Goal: Task Accomplishment & Management: Use online tool/utility

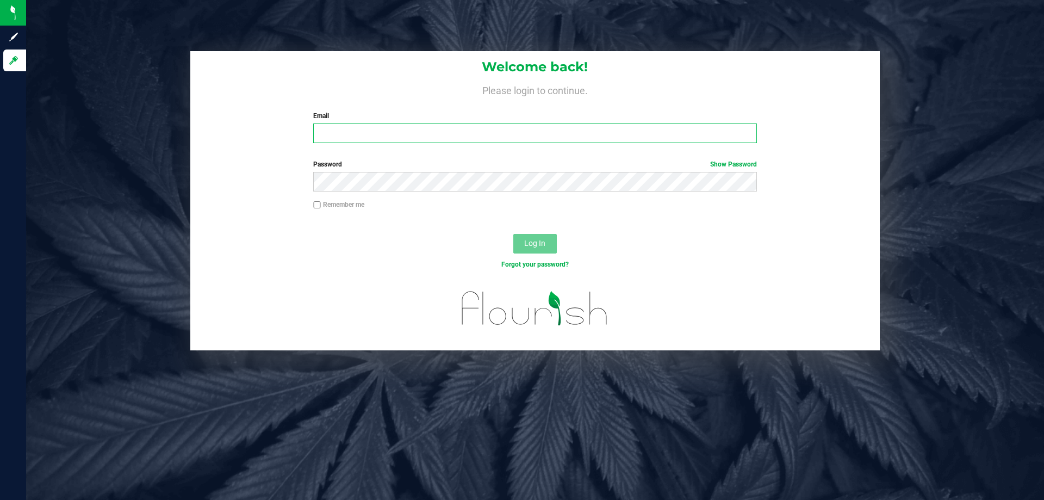
click at [416, 139] on input "Email" at bounding box center [534, 133] width 443 height 20
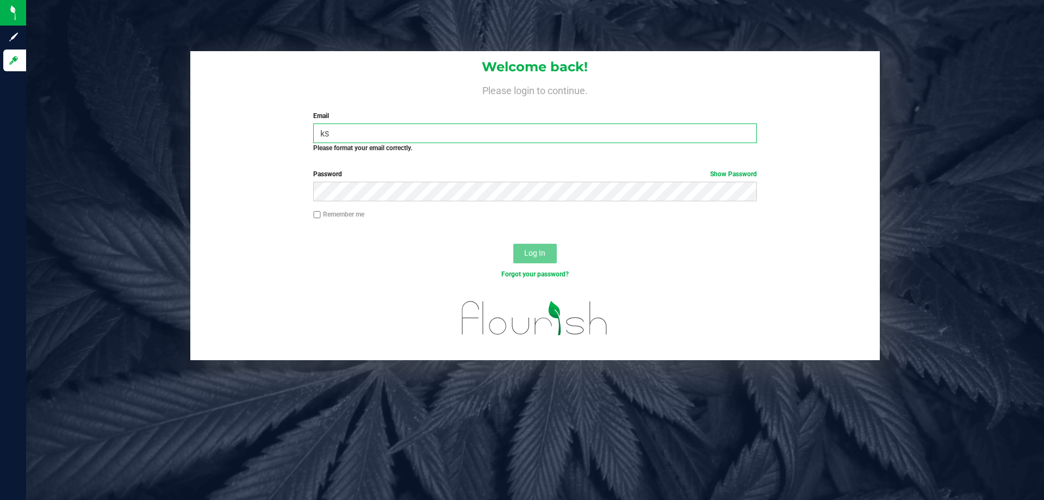
type input "k"
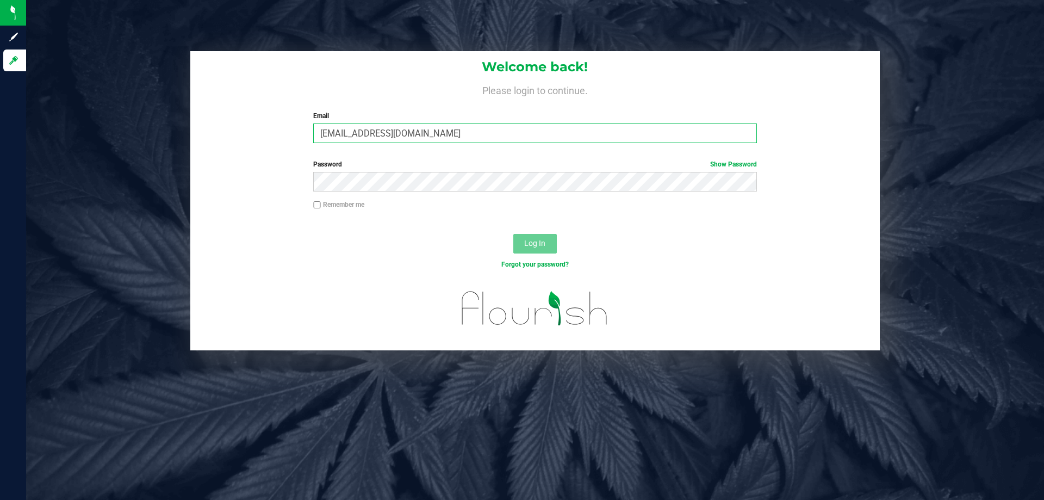
type input "[EMAIL_ADDRESS][DOMAIN_NAME]"
click at [513, 234] on button "Log In" at bounding box center [535, 244] width 44 height 20
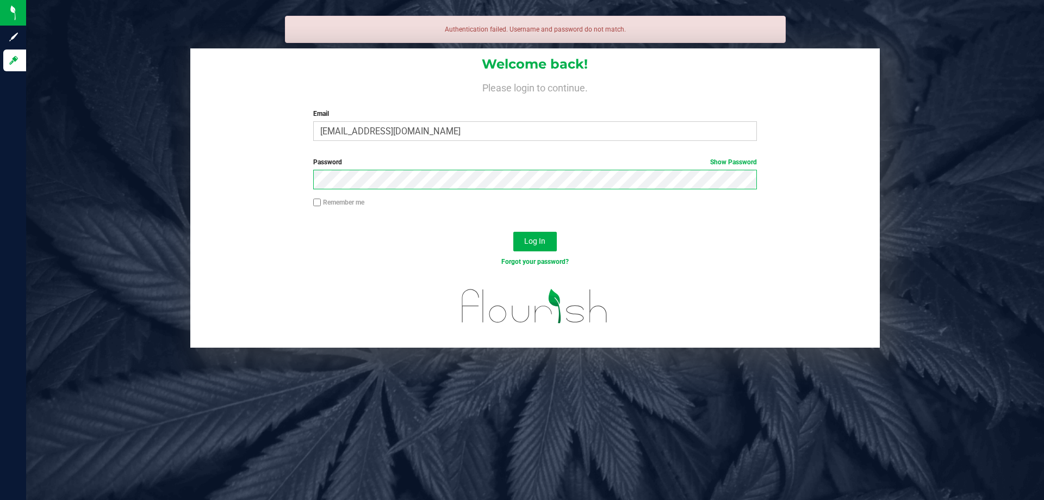
click at [513, 232] on button "Log In" at bounding box center [535, 242] width 44 height 20
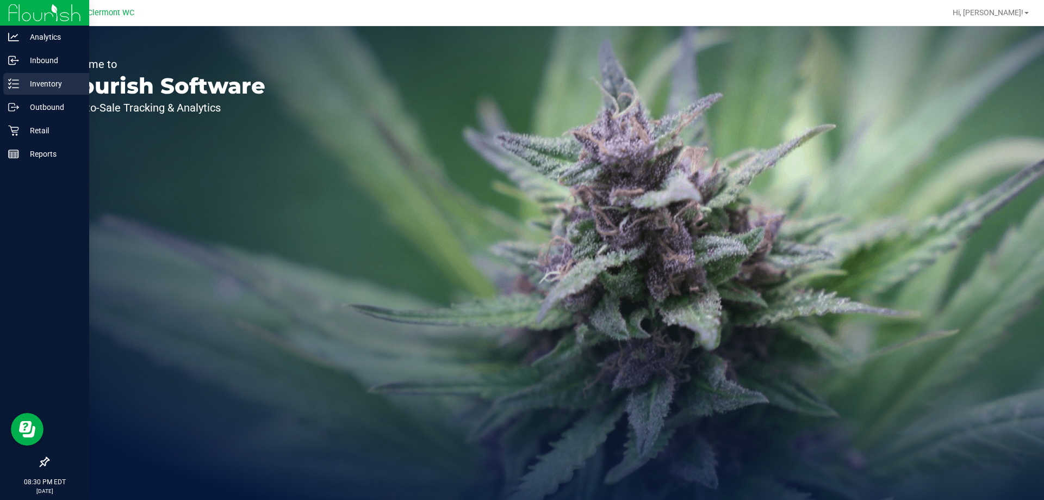
click at [21, 86] on p "Inventory" at bounding box center [51, 83] width 65 height 13
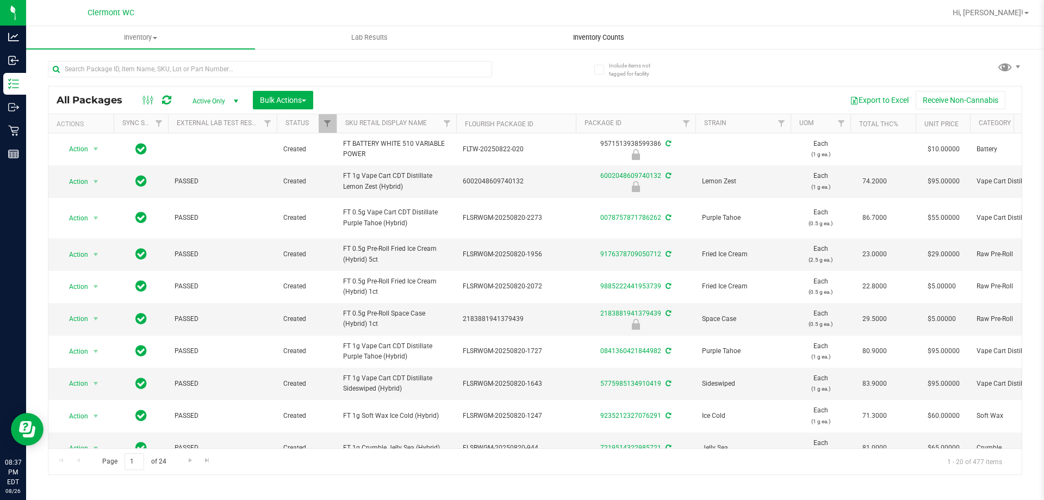
click at [617, 28] on uib-tab-heading "Inventory Counts" at bounding box center [599, 38] width 228 height 22
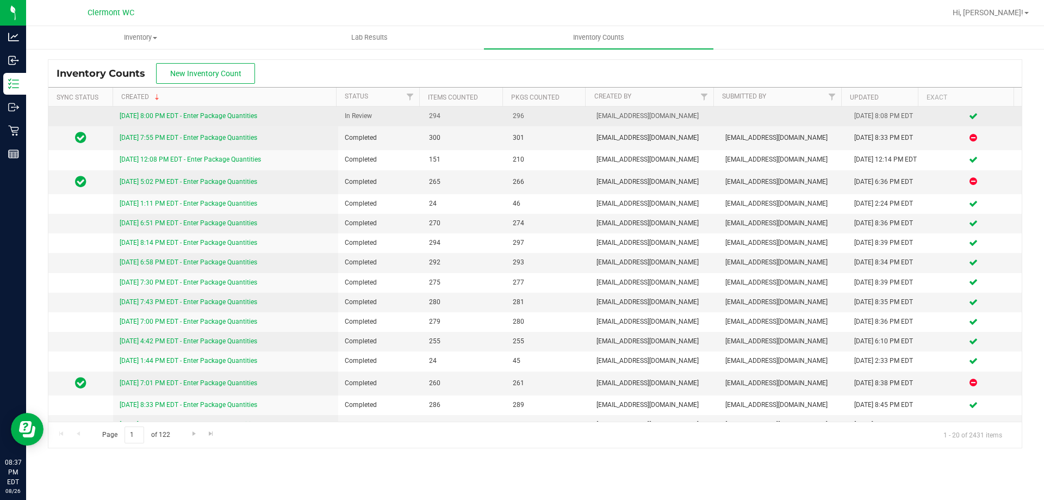
click at [252, 119] on link "[DATE] 8:00 PM EDT - Enter Package Quantities" at bounding box center [189, 116] width 138 height 8
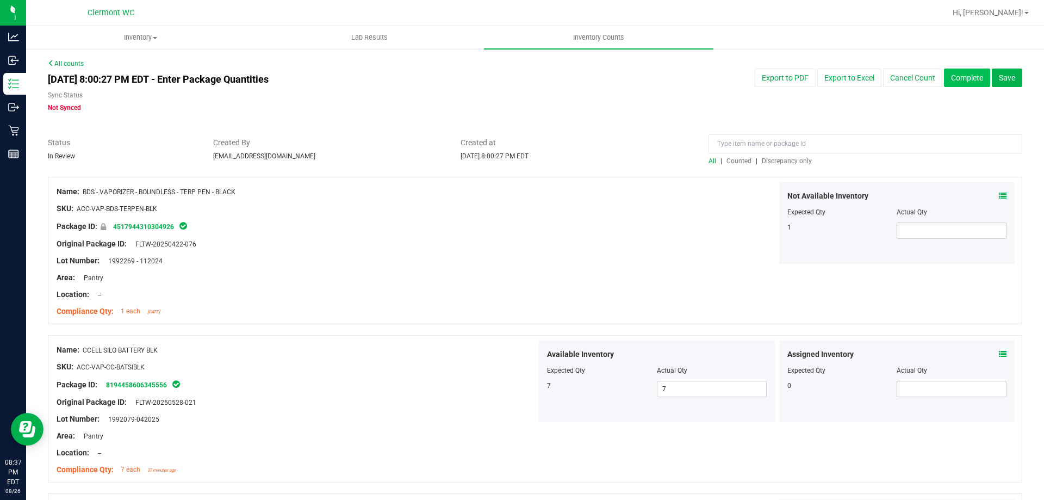
click at [975, 80] on button "Complete" at bounding box center [967, 78] width 46 height 18
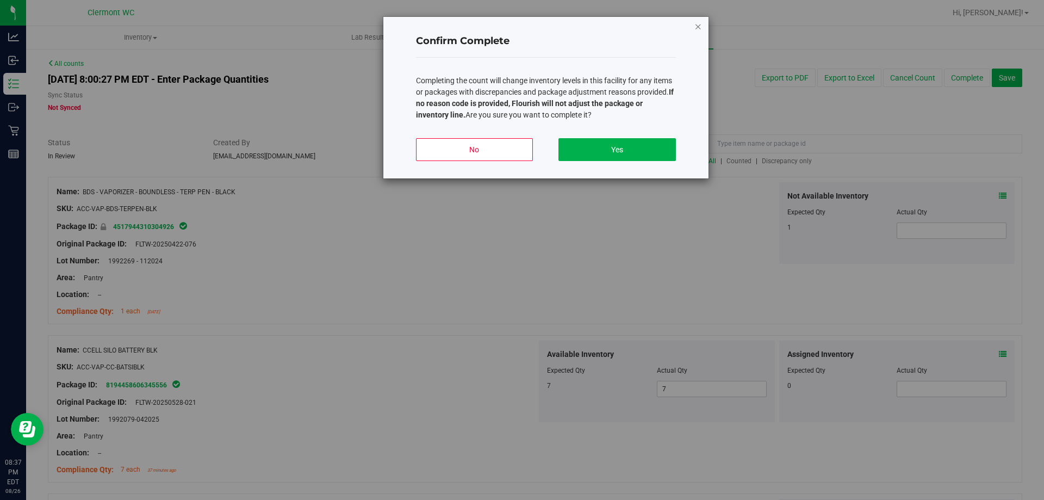
click at [698, 22] on icon "button" at bounding box center [698, 26] width 8 height 13
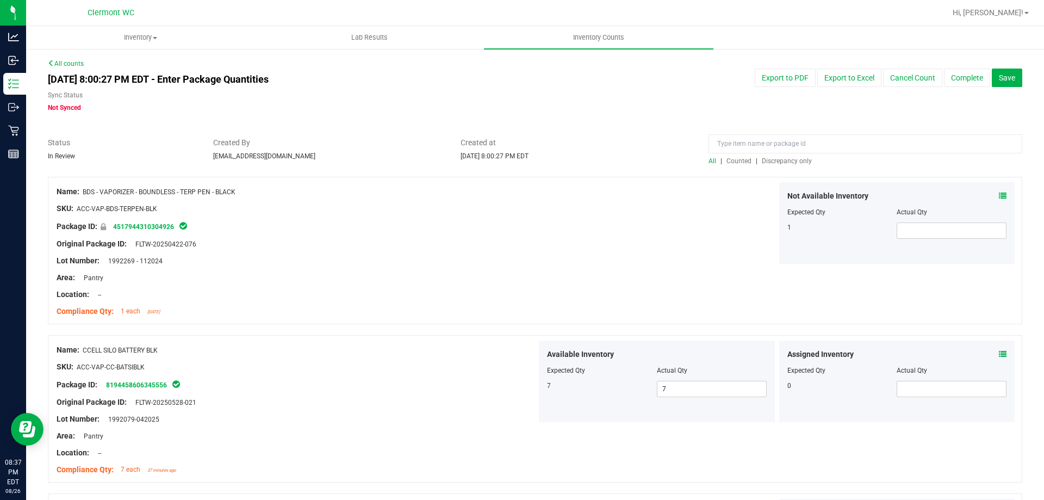
click at [798, 161] on span "Discrepancy only" at bounding box center [787, 161] width 50 height 8
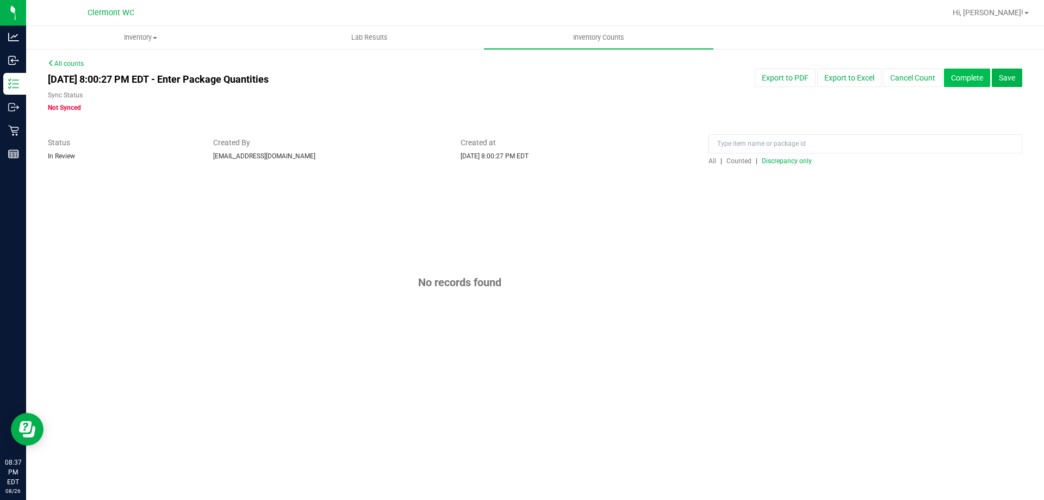
click at [970, 82] on button "Complete" at bounding box center [967, 78] width 46 height 18
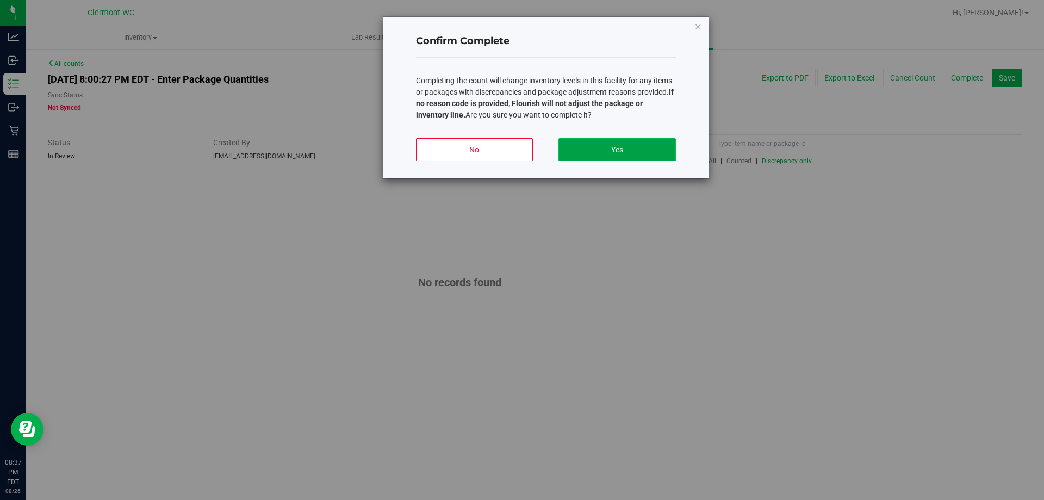
click at [651, 152] on button "Yes" at bounding box center [617, 149] width 117 height 23
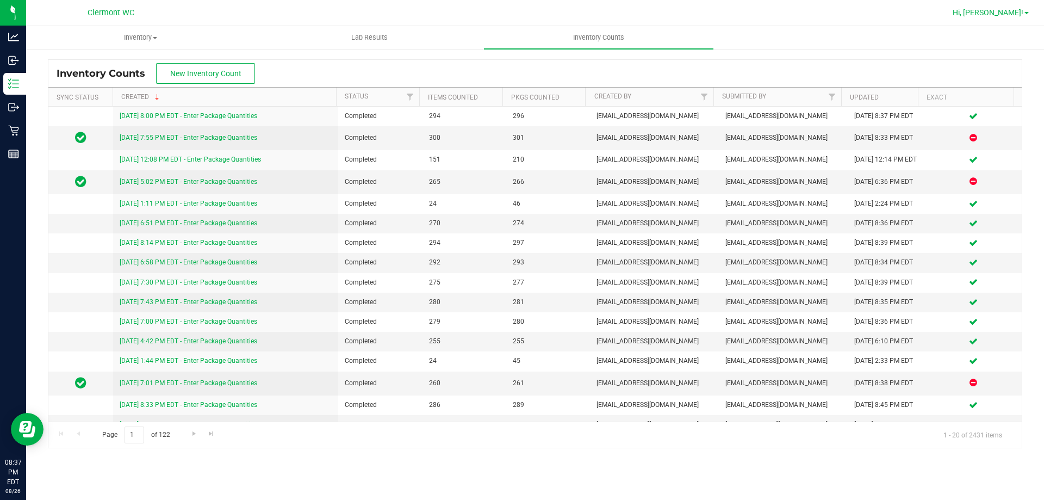
click at [1002, 14] on span "Hi, [PERSON_NAME]!" at bounding box center [988, 12] width 71 height 9
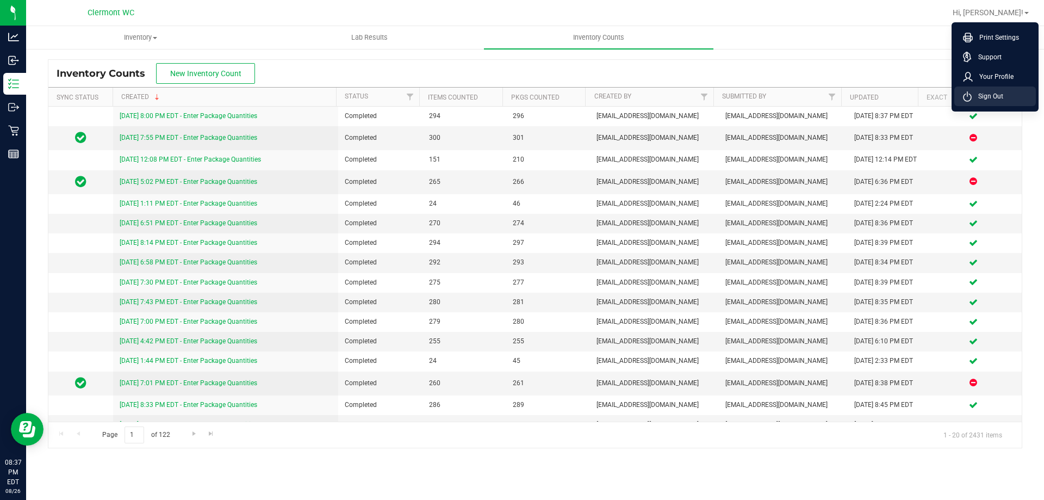
click at [991, 95] on span "Sign Out" at bounding box center [988, 96] width 32 height 11
